Goal: Information Seeking & Learning: Learn about a topic

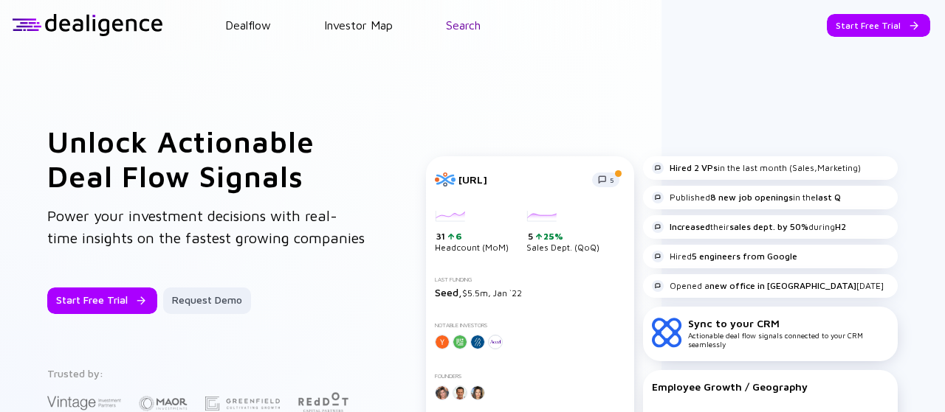
click at [477, 27] on link "Search" at bounding box center [463, 24] width 35 height 13
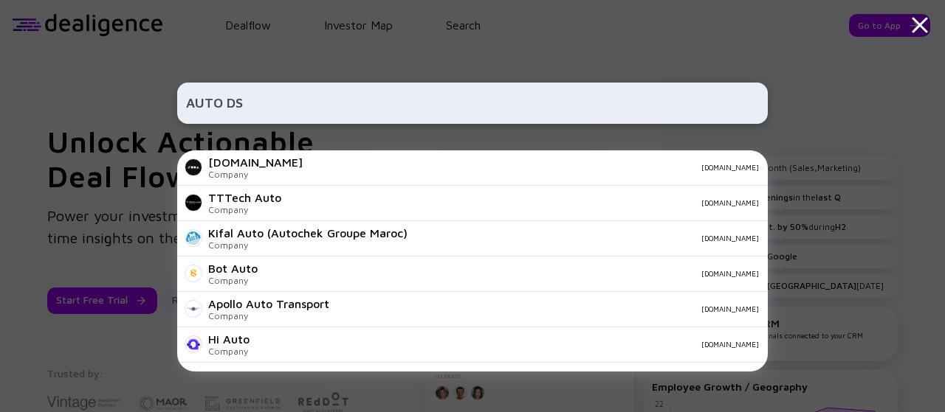
click at [223, 106] on input "AUTO DS" at bounding box center [472, 103] width 573 height 27
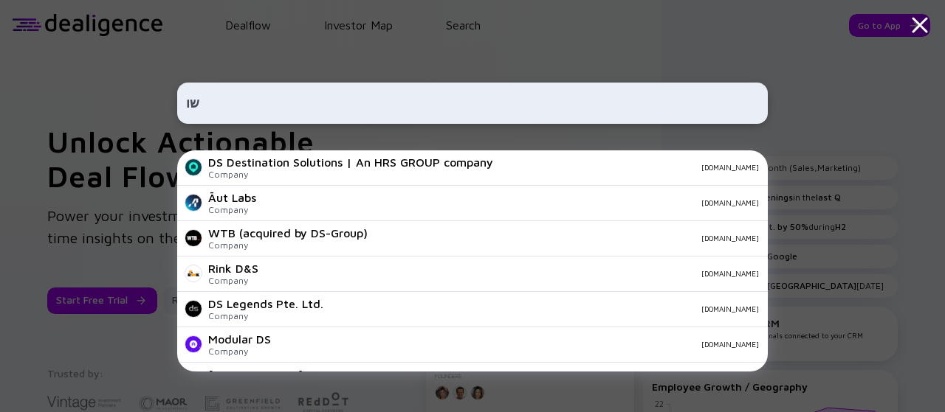
type input "ש"
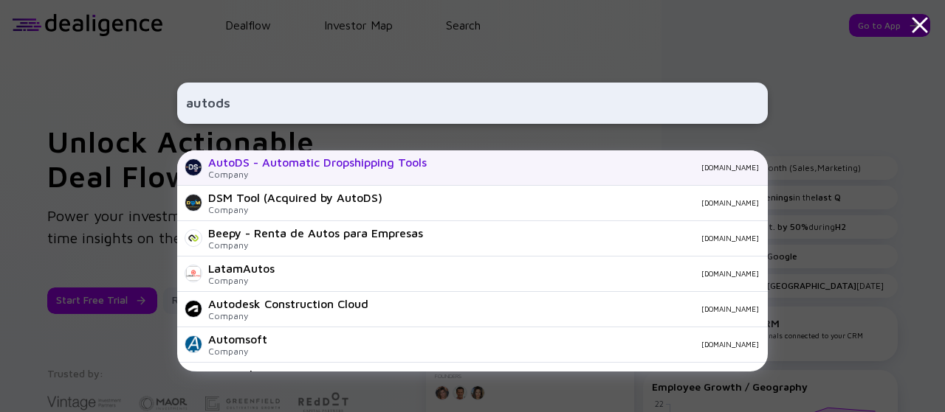
type input "autods"
click at [382, 165] on div "AutoDS - Automatic Dropshipping Tools" at bounding box center [317, 162] width 218 height 13
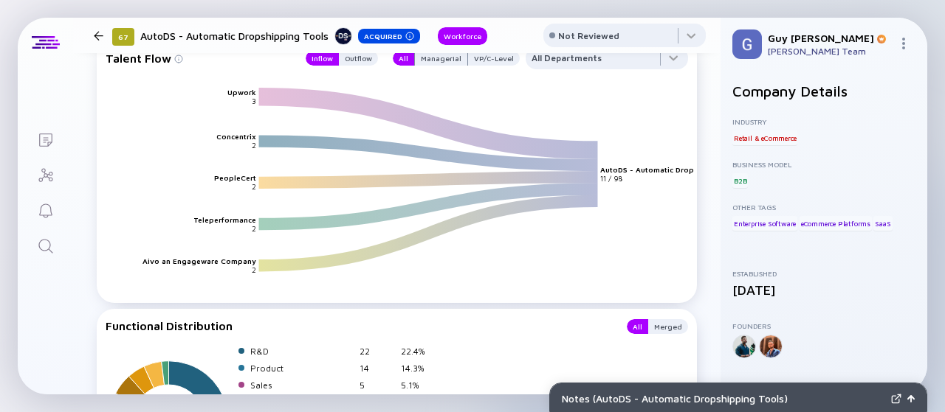
scroll to position [1190, 0]
click at [360, 65] on div "Outflow" at bounding box center [358, 57] width 39 height 15
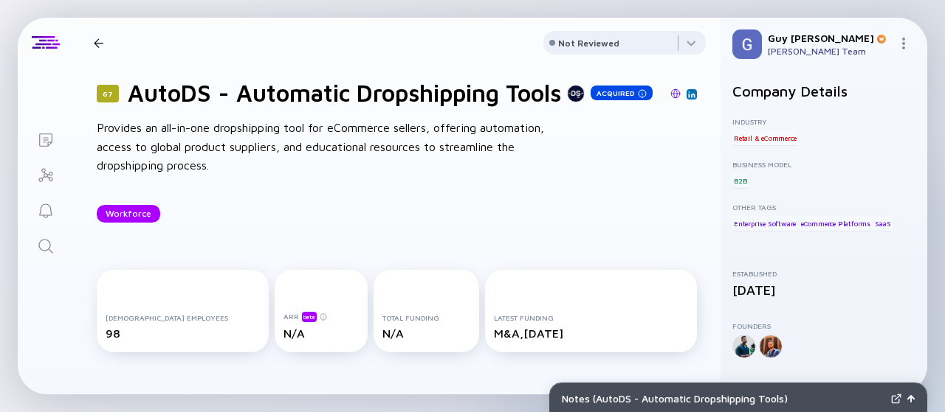
scroll to position [0, 0]
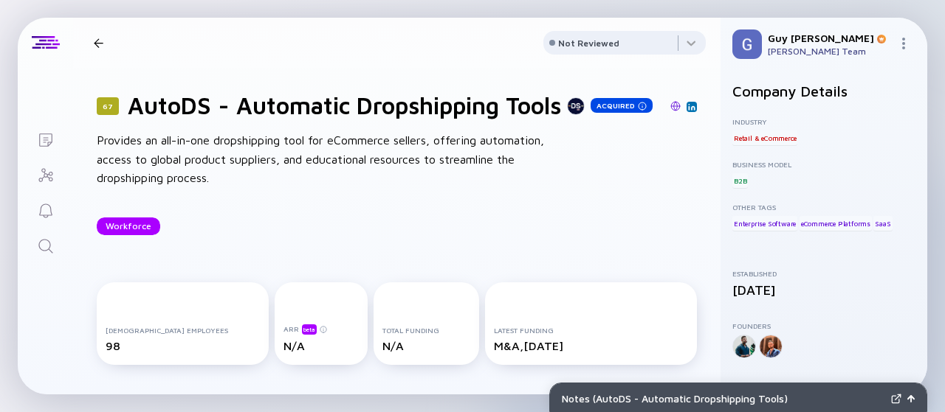
click at [670, 111] on img at bounding box center [675, 106] width 10 height 10
